Goal: Use online tool/utility: Utilize a website feature to perform a specific function

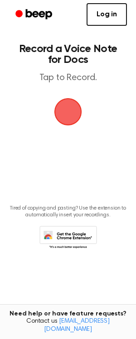
click at [69, 112] on span "button" at bounding box center [67, 111] width 25 height 25
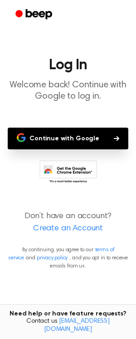
click at [111, 133] on button "Continue with Google" at bounding box center [68, 139] width 121 height 22
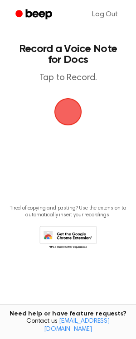
click at [63, 113] on span "button" at bounding box center [67, 111] width 25 height 25
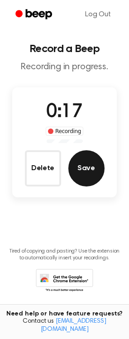
click at [89, 169] on button "Save" at bounding box center [86, 168] width 36 height 36
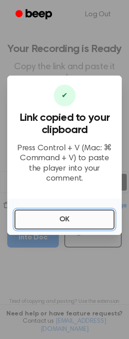
click at [64, 211] on button "OK" at bounding box center [64, 220] width 100 height 20
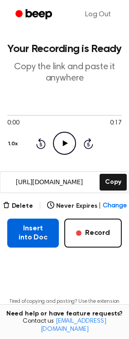
click at [39, 237] on button "Insert into Doc" at bounding box center [33, 233] width 52 height 29
